Goal: Check status: Check status

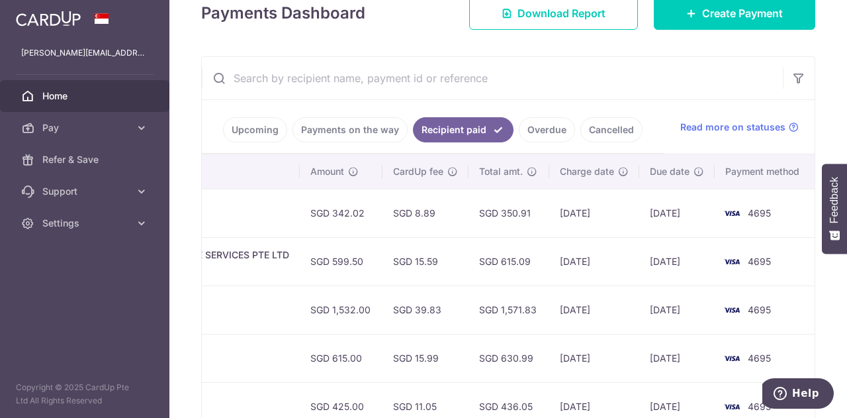
scroll to position [233, 0]
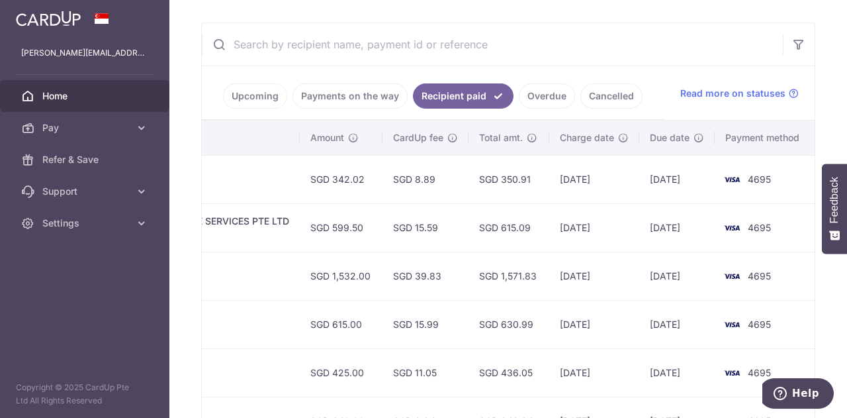
click at [463, 218] on td "SGD 15.59" at bounding box center [425, 227] width 86 height 48
click at [316, 46] on input "text" at bounding box center [492, 44] width 581 height 42
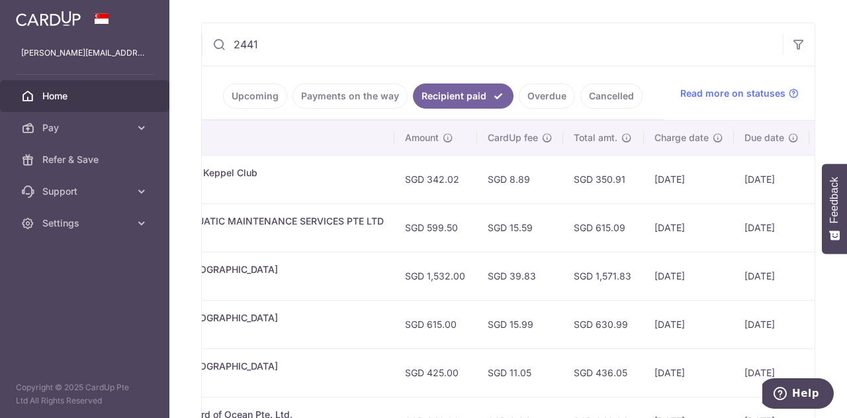
scroll to position [0, 337]
drag, startPoint x: 267, startPoint y: 38, endPoint x: 130, endPoint y: 35, distance: 137.0
click at [130, 35] on main "cindy@willowlake.com.sg Home Pay Payments Recipients Cards Refer & Save Support…" at bounding box center [423, 209] width 847 height 418
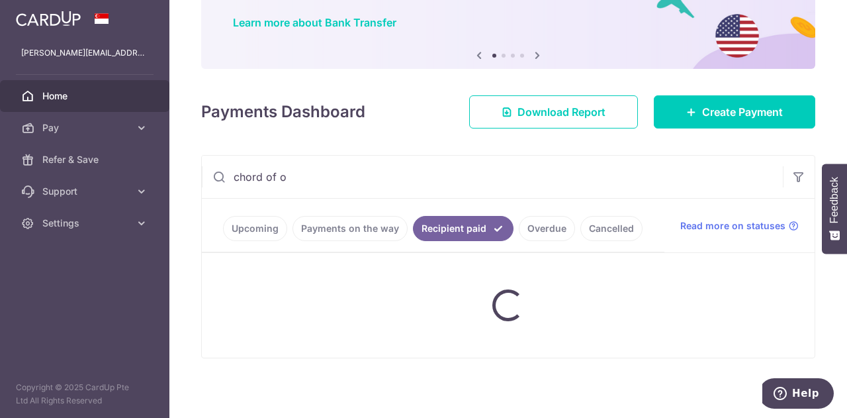
type input "chord of oc"
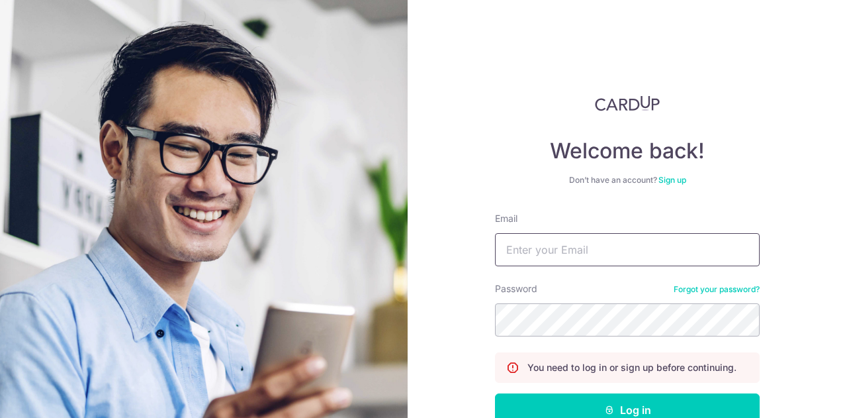
click at [573, 243] on input "Email" at bounding box center [627, 249] width 265 height 33
type input "[PERSON_NAME][EMAIL_ADDRESS][DOMAIN_NAME]"
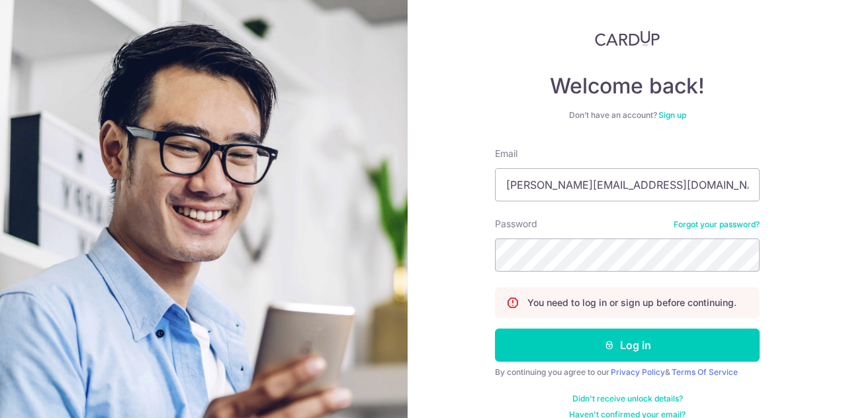
scroll to position [66, 0]
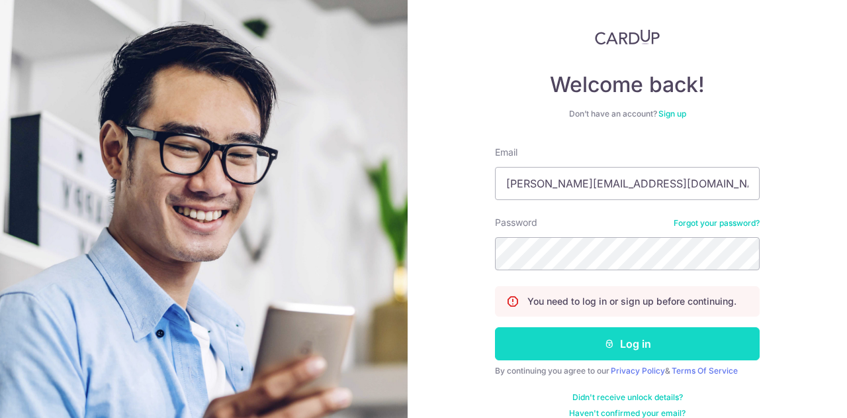
click at [576, 349] on button "Log in" at bounding box center [627, 343] width 265 height 33
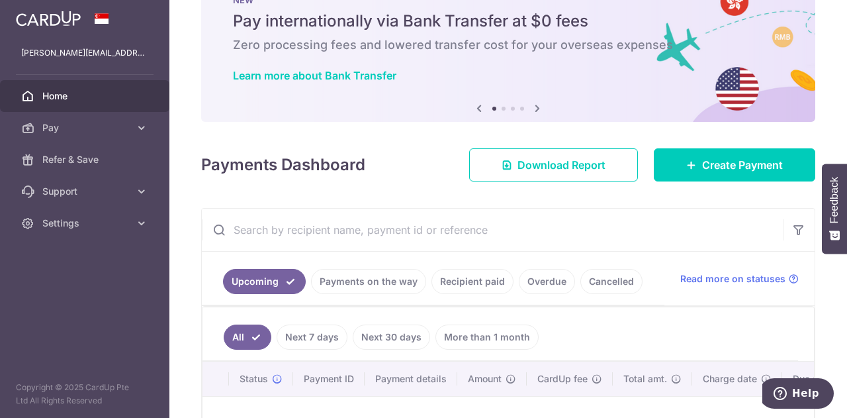
scroll to position [47, 0]
click at [327, 234] on input "text" at bounding box center [492, 230] width 581 height 42
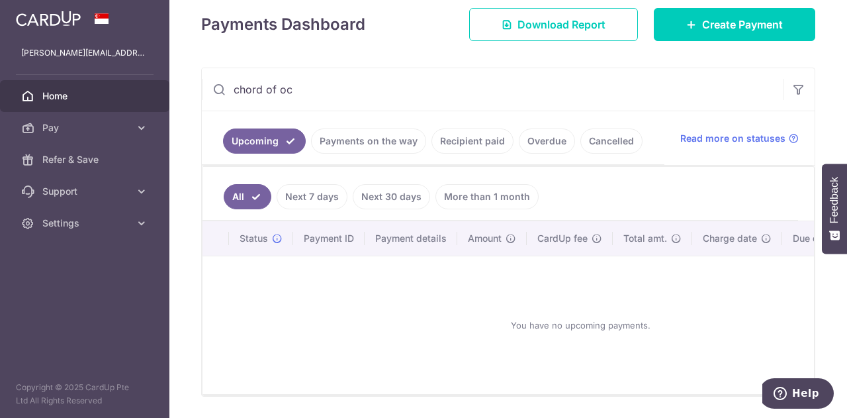
scroll to position [189, 0]
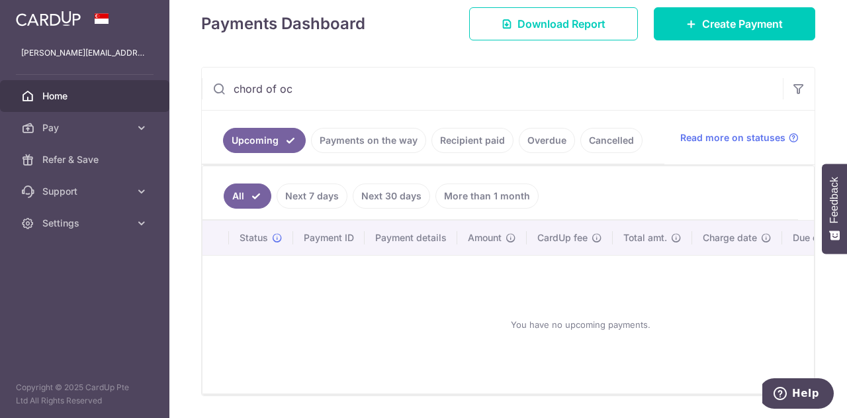
click at [463, 141] on link "Recipient paid" at bounding box center [472, 140] width 82 height 25
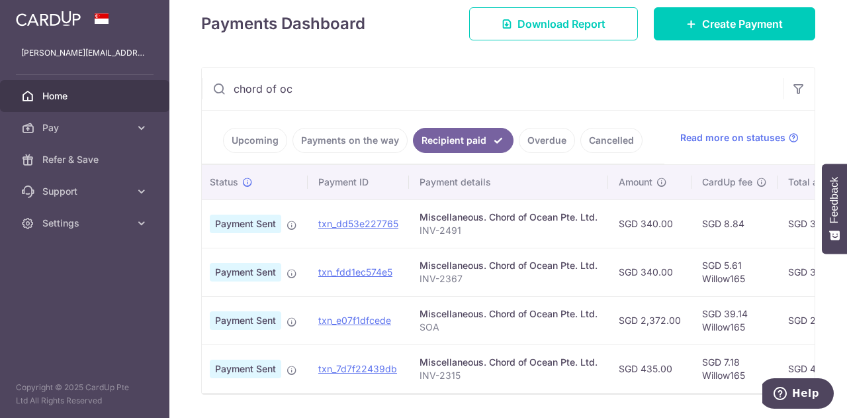
scroll to position [0, 0]
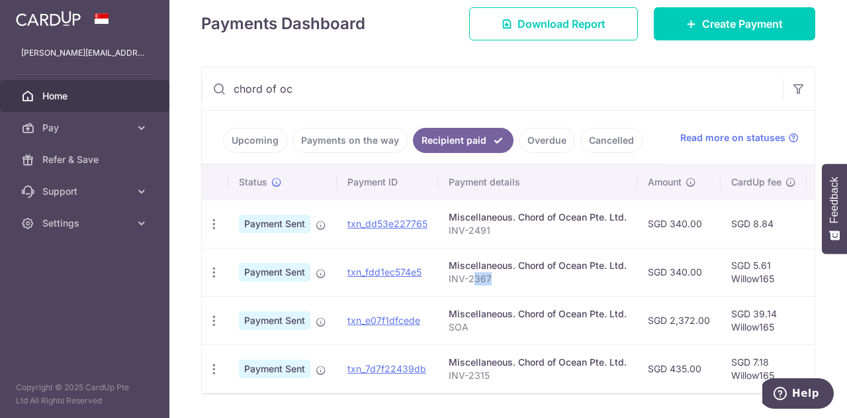
drag, startPoint x: 474, startPoint y: 274, endPoint x: 492, endPoint y: 274, distance: 18.5
click at [492, 274] on p "INV-2367" at bounding box center [538, 278] width 178 height 13
click at [339, 91] on input "chord of oc" at bounding box center [492, 88] width 581 height 42
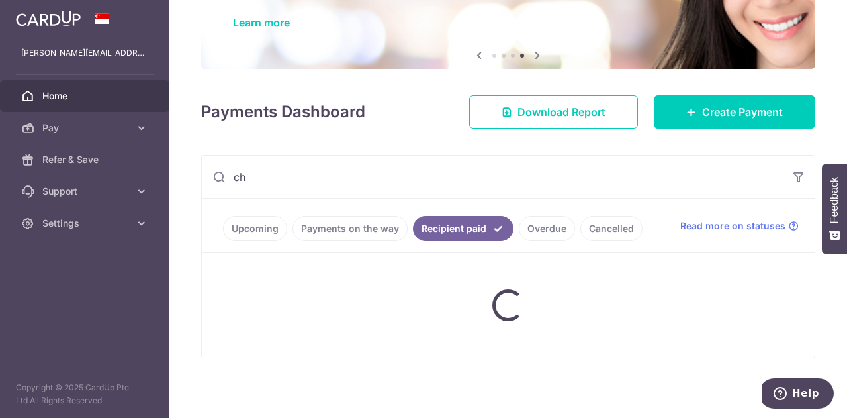
type input "c"
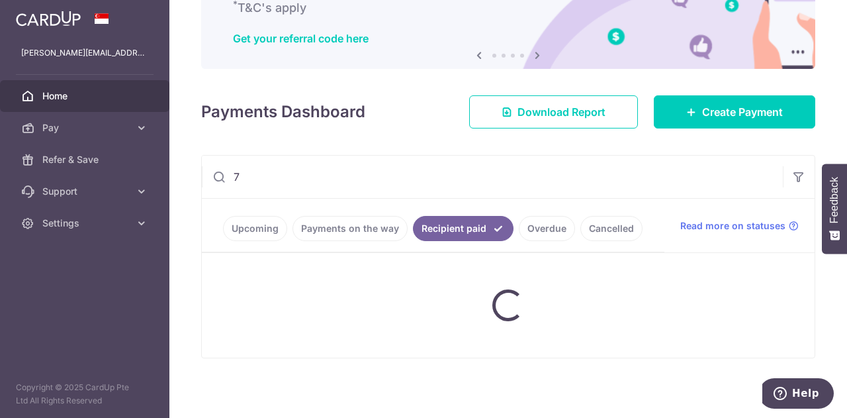
type input "7"
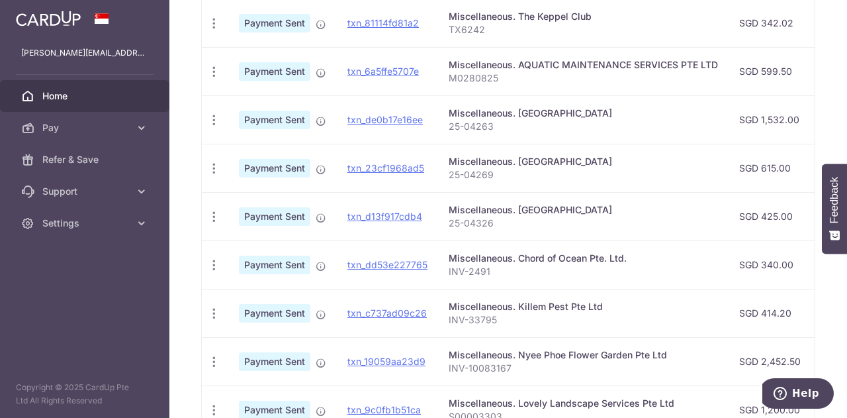
scroll to position [551, 0]
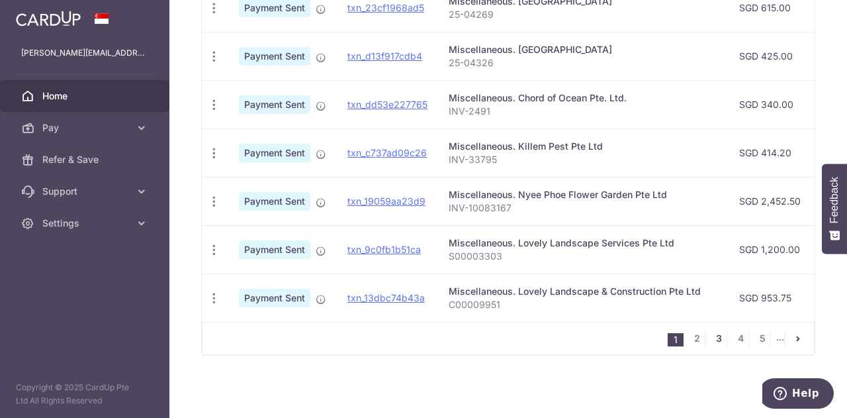
click at [711, 337] on link "3" at bounding box center [719, 338] width 16 height 16
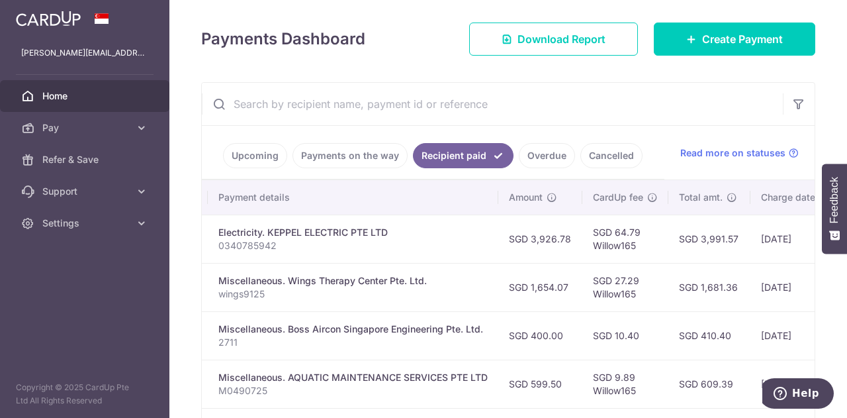
scroll to position [173, 0]
click at [343, 101] on input "text" at bounding box center [492, 104] width 581 height 42
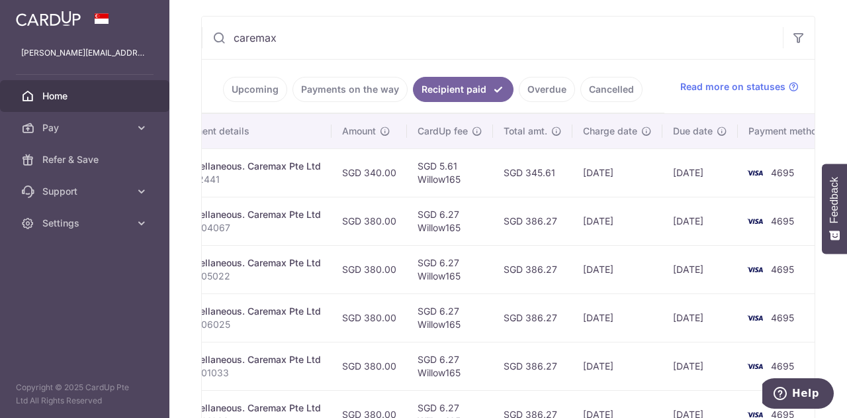
scroll to position [0, 278]
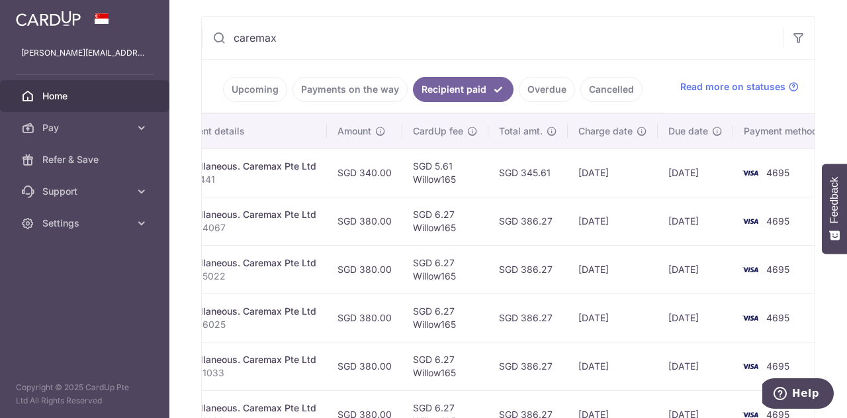
type input "caremax"
